Goal: Information Seeking & Learning: Learn about a topic

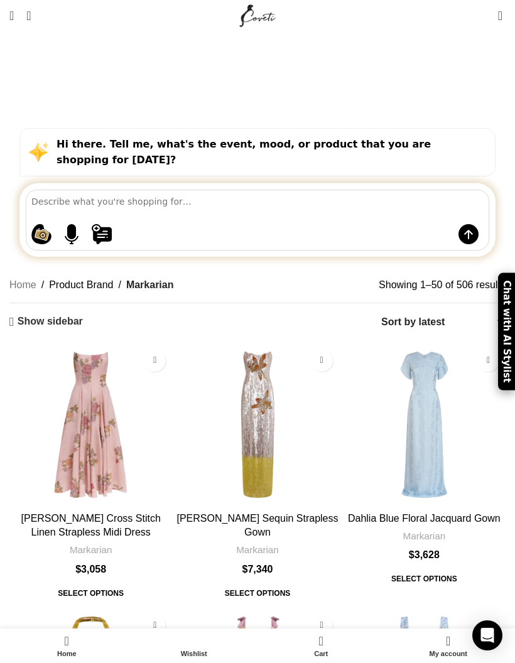
scroll to position [19, 0]
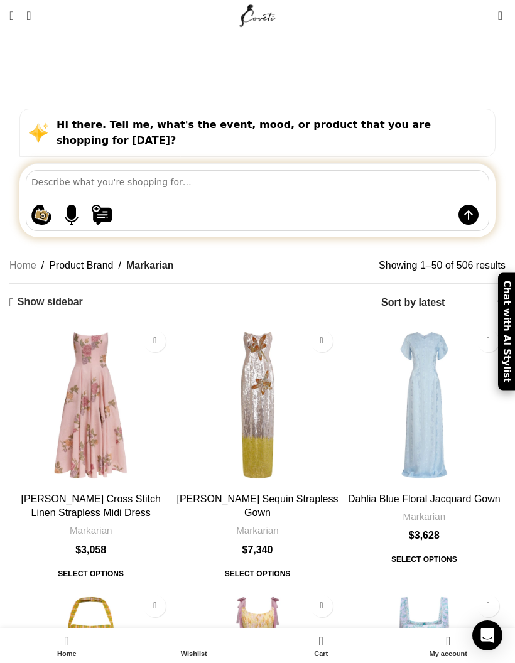
click at [266, 359] on img "Esperanza Saffron Sequin Strapless Gown" at bounding box center [257, 405] width 163 height 163
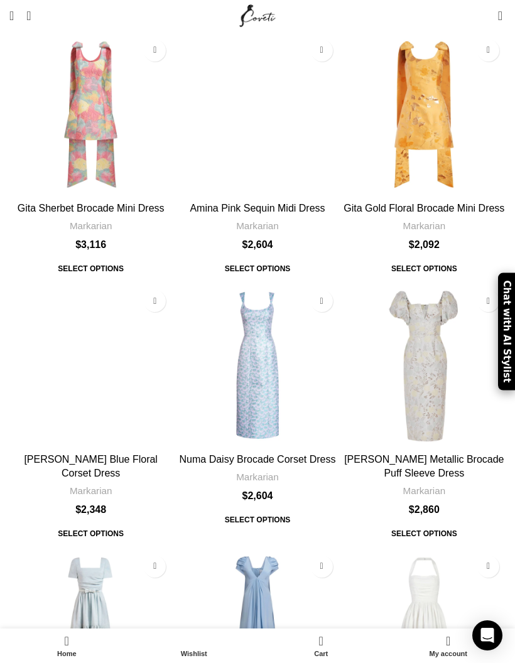
scroll to position [3481, 0]
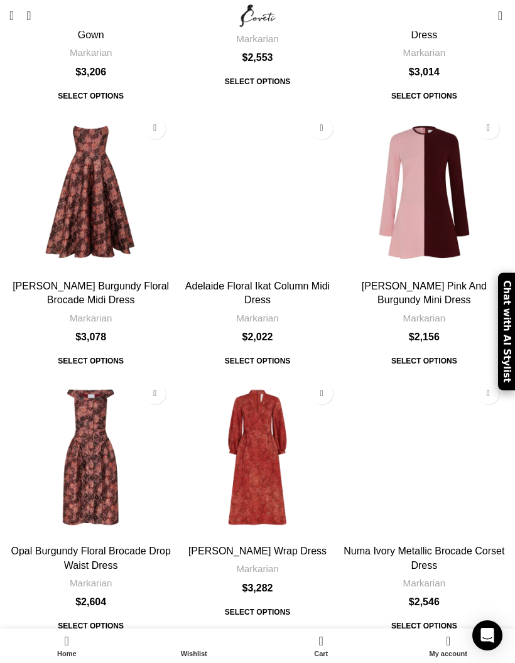
scroll to position [3531, 0]
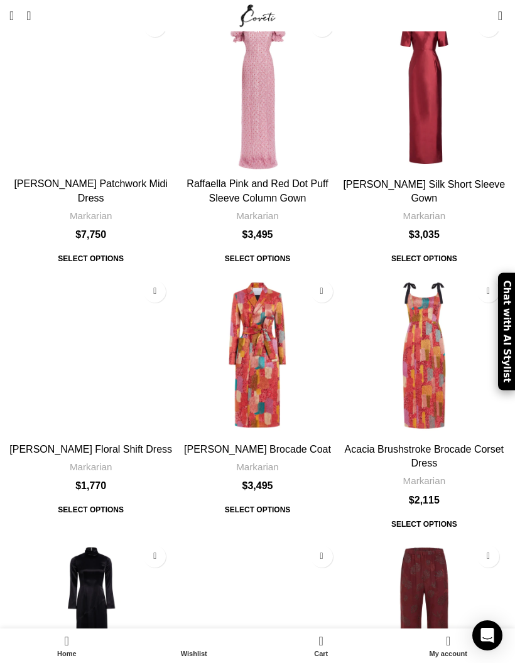
scroll to position [3357, 0]
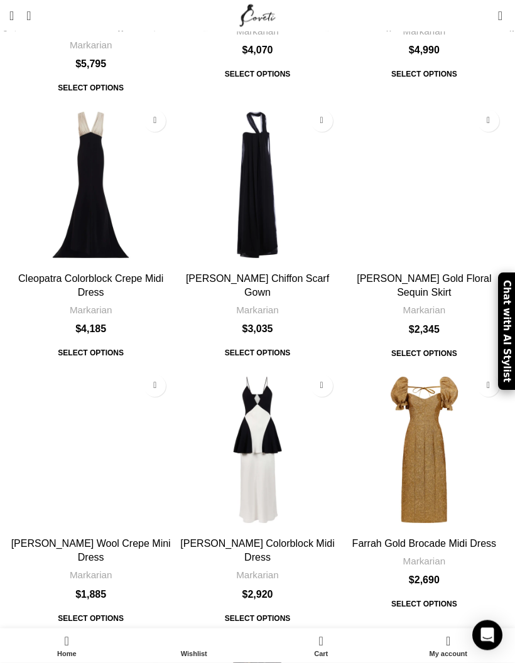
scroll to position [3546, 0]
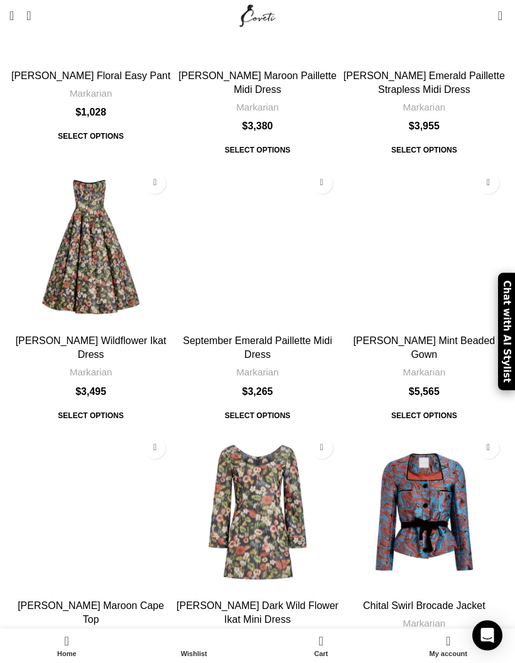
scroll to position [1615, 0]
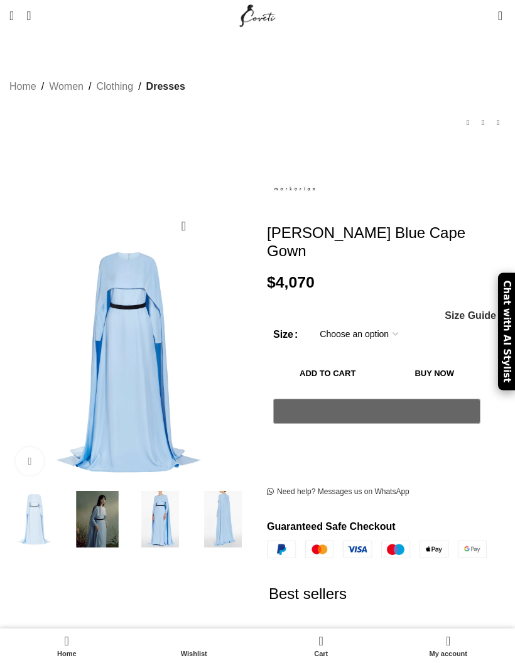
click at [161, 504] on img at bounding box center [160, 519] width 57 height 57
click at [153, 504] on img at bounding box center [160, 519] width 57 height 57
click at [227, 507] on div "Next slide" at bounding box center [238, 519] width 25 height 25
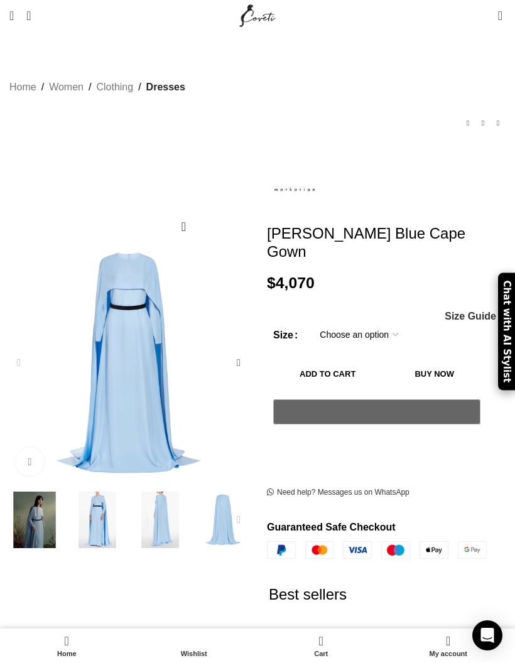
click at [244, 508] on div "Next slide" at bounding box center [238, 520] width 25 height 25
click at [240, 350] on div "Next slide" at bounding box center [238, 362] width 25 height 25
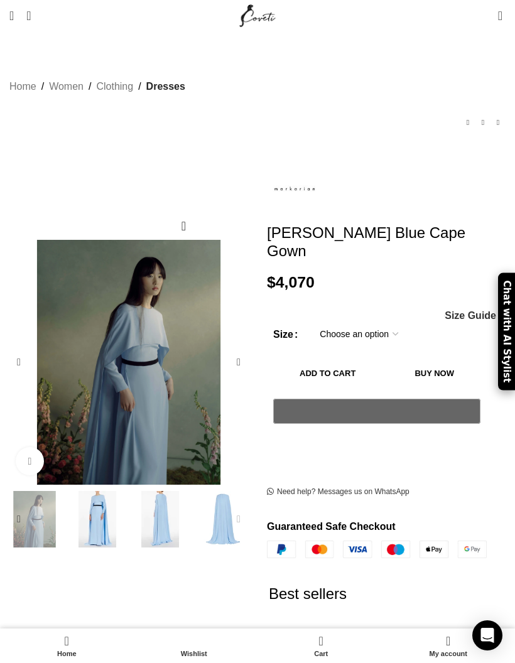
click at [242, 350] on div "Next slide" at bounding box center [238, 362] width 25 height 25
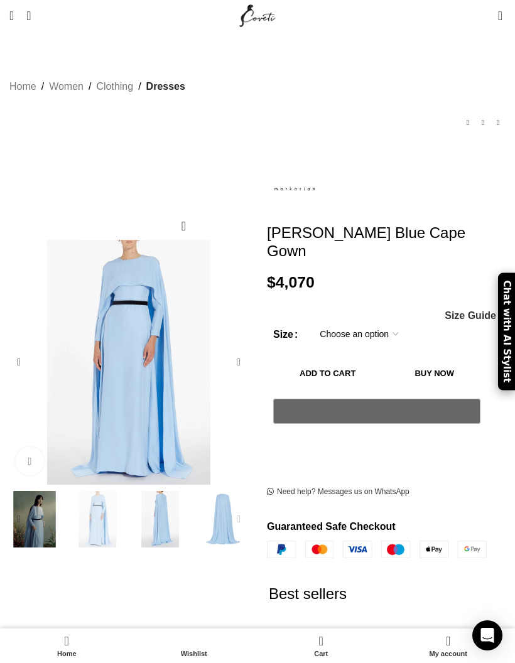
click at [243, 350] on div "Next slide" at bounding box center [238, 362] width 25 height 25
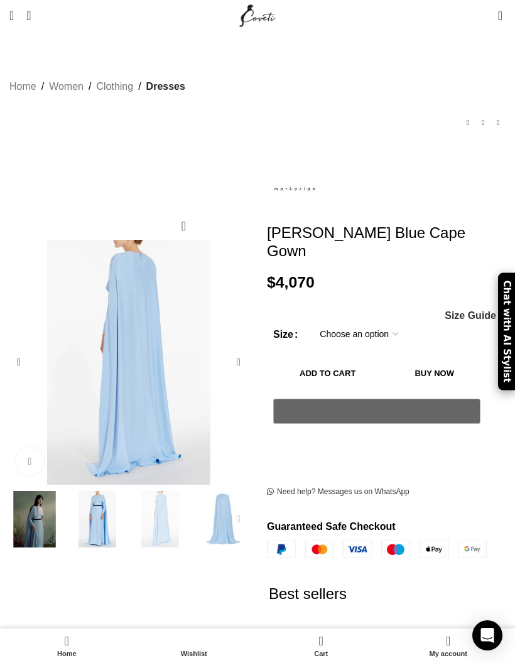
click at [245, 350] on div "Next slide" at bounding box center [238, 362] width 25 height 25
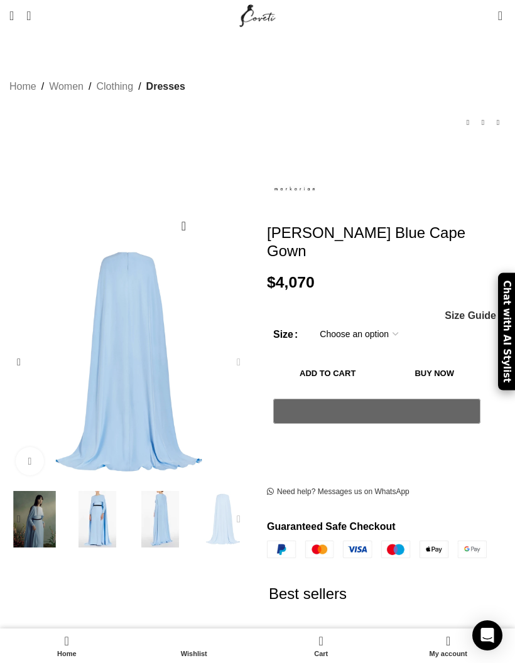
click at [248, 350] on div "Next slide" at bounding box center [238, 362] width 25 height 25
click at [242, 351] on div "Next slide" at bounding box center [238, 362] width 25 height 25
click at [246, 352] on div "Next slide" at bounding box center [238, 362] width 25 height 25
